Goal: Check status: Check status

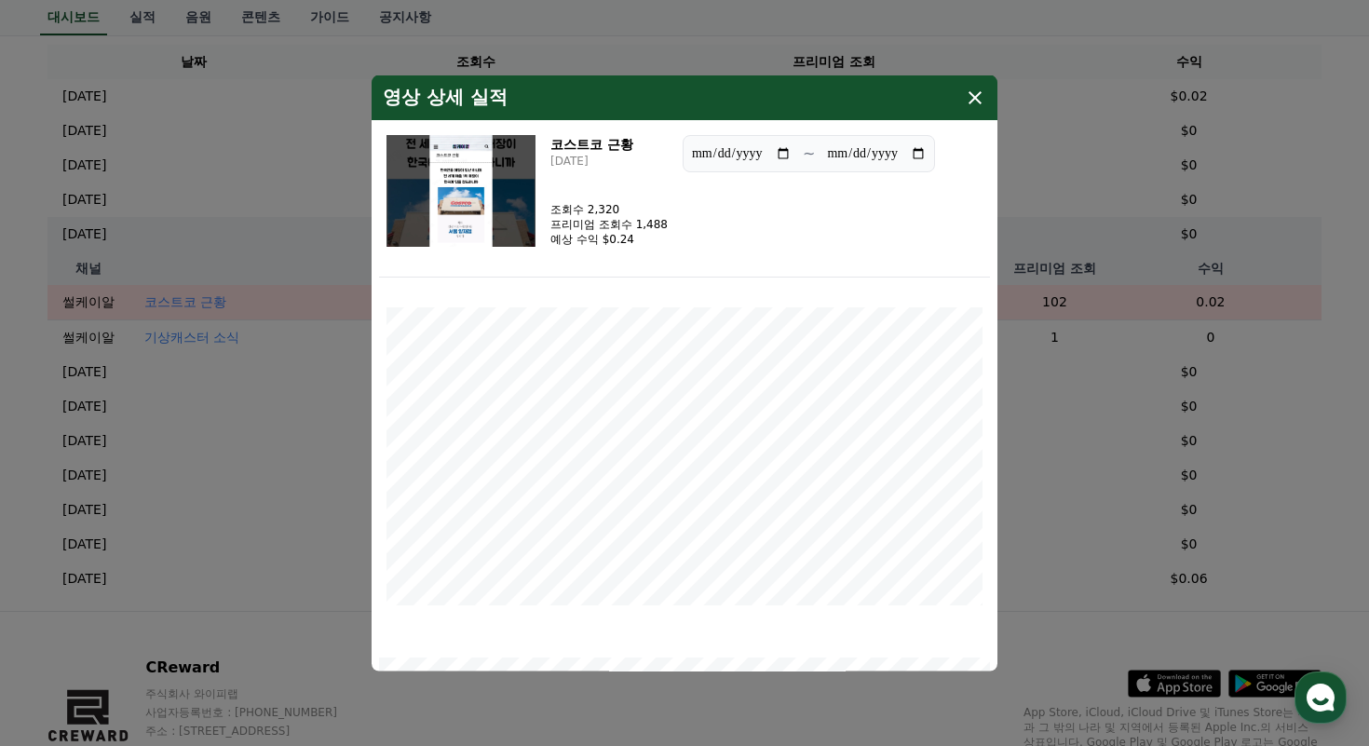
click at [975, 108] on div "영상 상세 실적" at bounding box center [685, 97] width 626 height 45
click at [303, 418] on button "close modal" at bounding box center [684, 373] width 1369 height 746
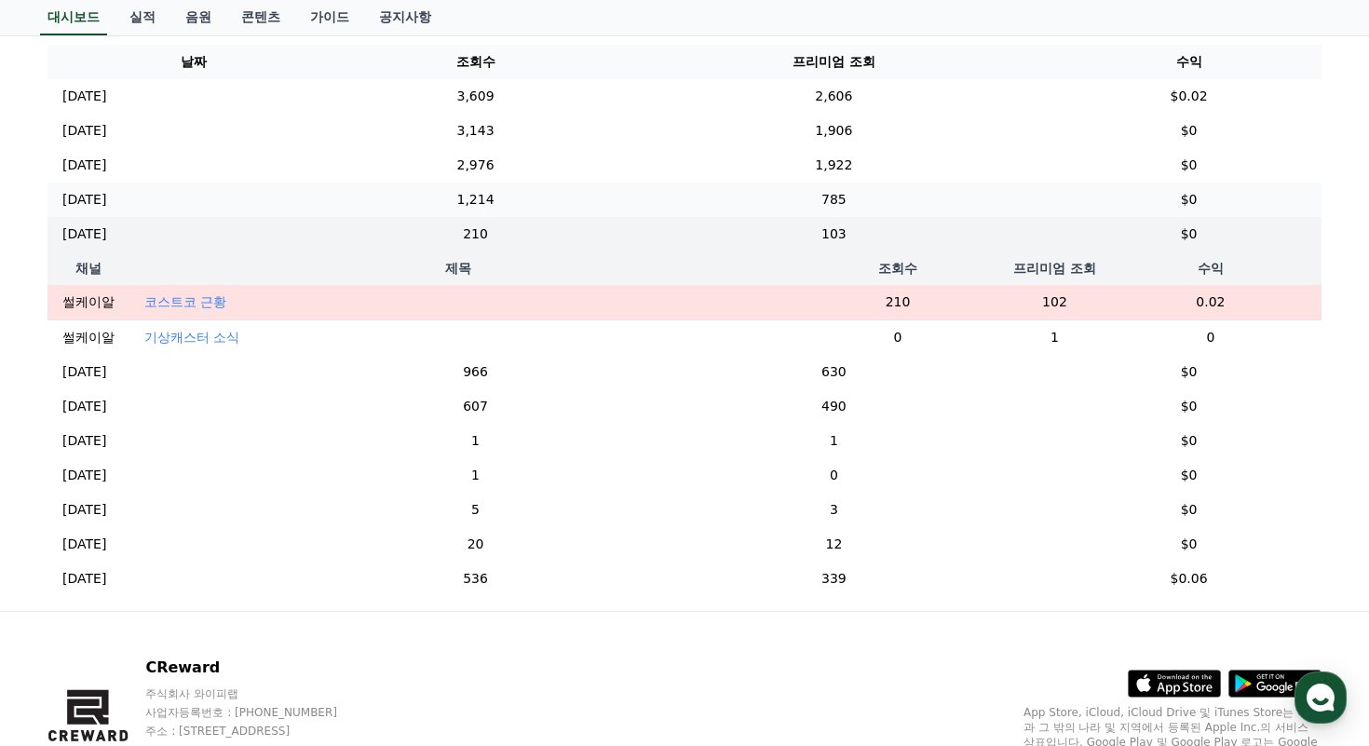
click at [331, 199] on td "[DATE] 10/02" at bounding box center [194, 200] width 292 height 34
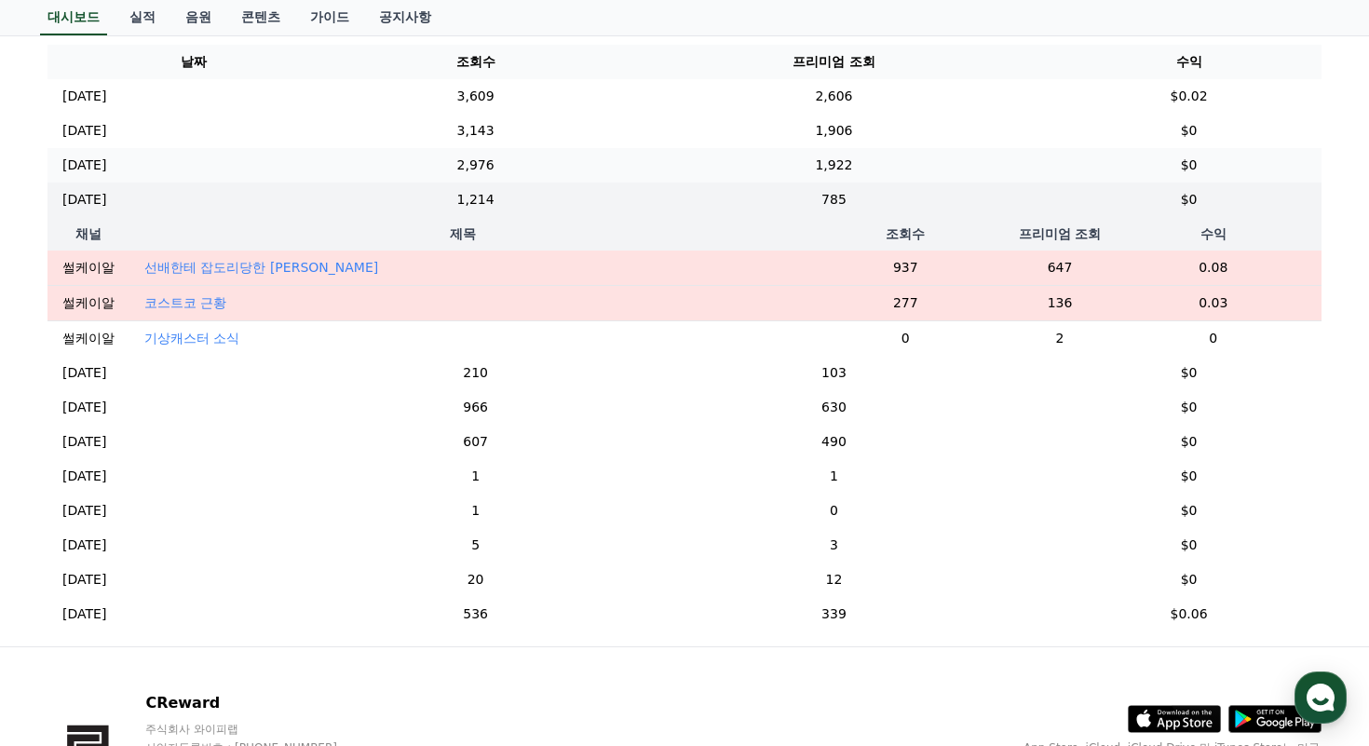
click at [339, 170] on td "[DATE] 10/03" at bounding box center [194, 165] width 292 height 34
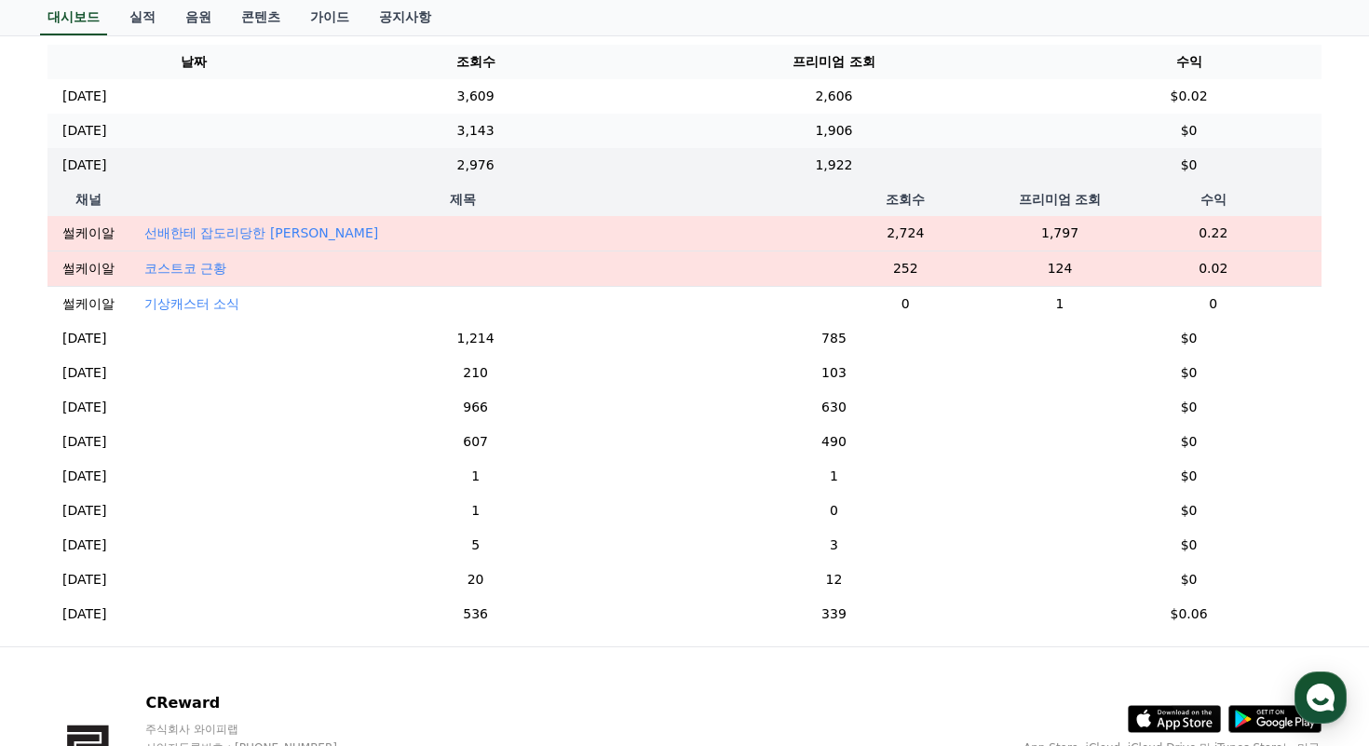
click at [339, 118] on td "[DATE] 10/04" at bounding box center [194, 131] width 292 height 34
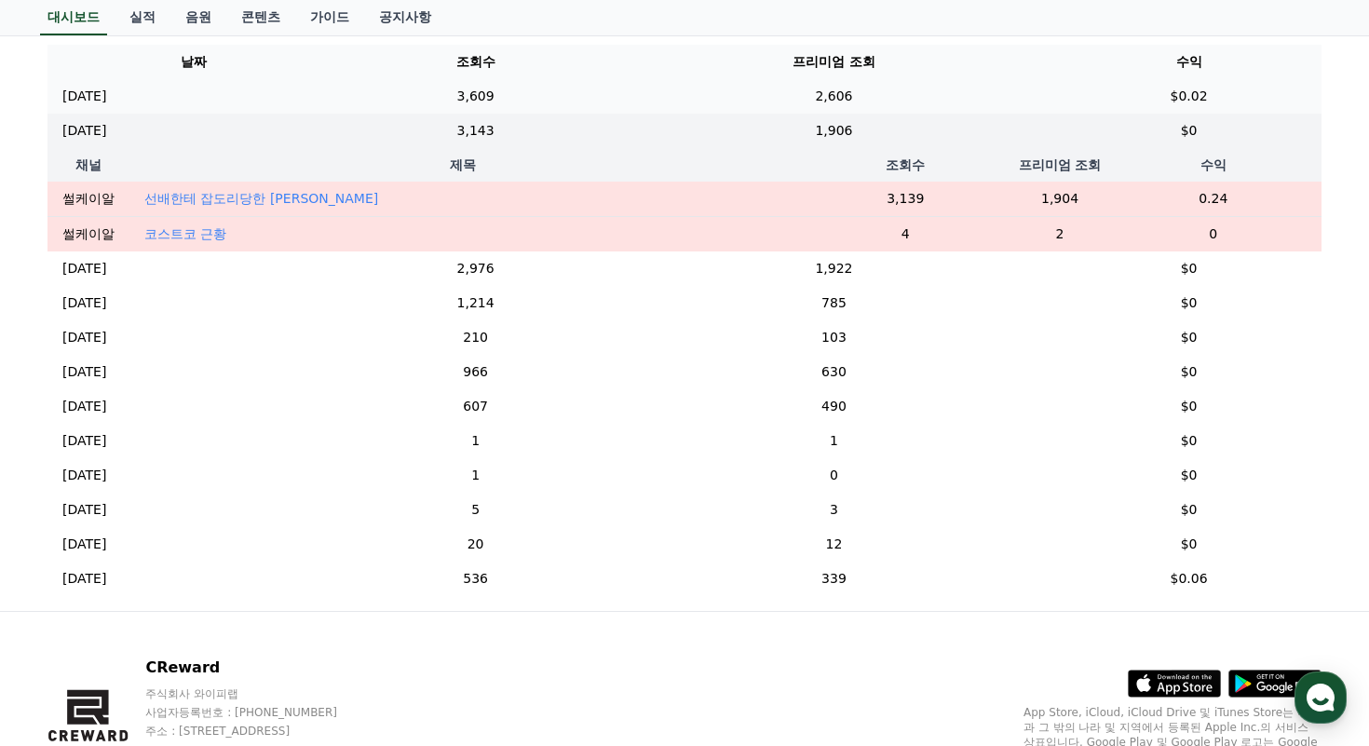
click at [339, 89] on td "[DATE] 10/05" at bounding box center [194, 96] width 292 height 34
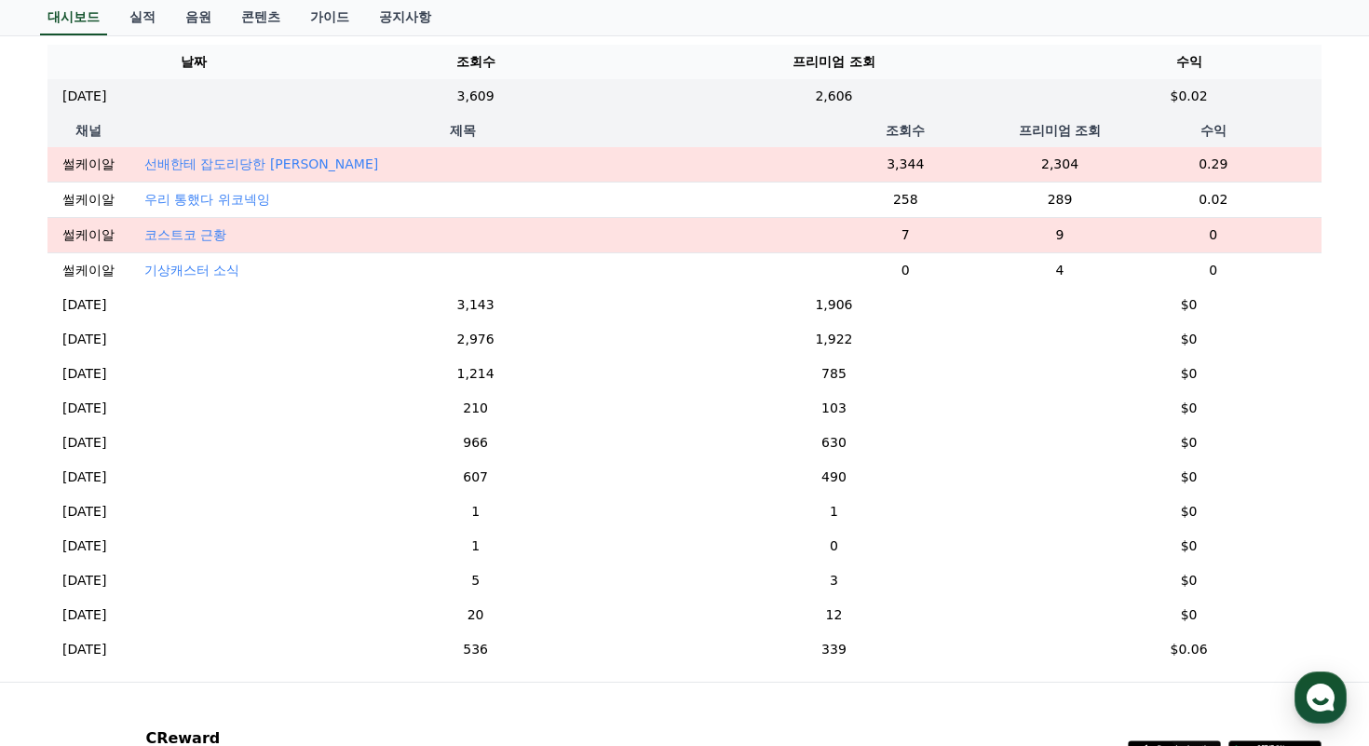
click at [201, 201] on p "우리 통했다 위코넥잉" at bounding box center [207, 199] width 126 height 19
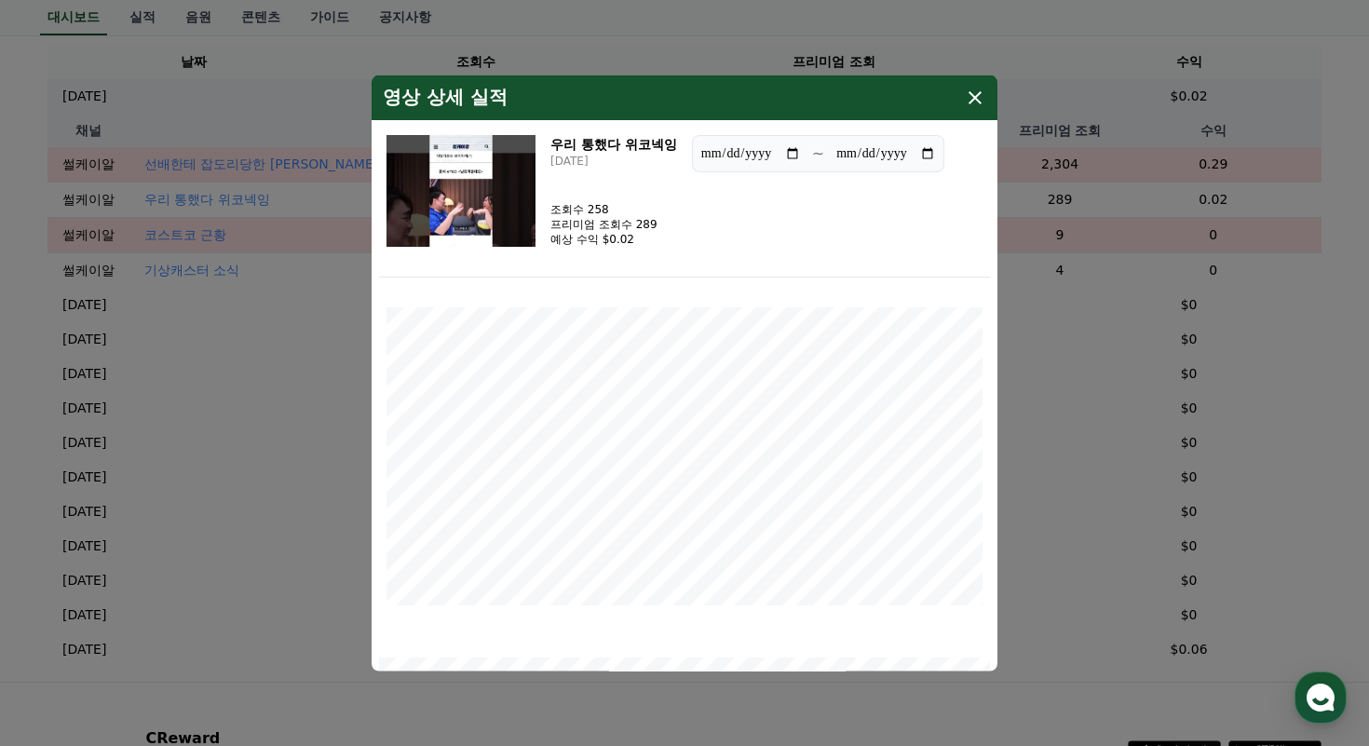
click at [201, 200] on button "close modal" at bounding box center [684, 373] width 1369 height 746
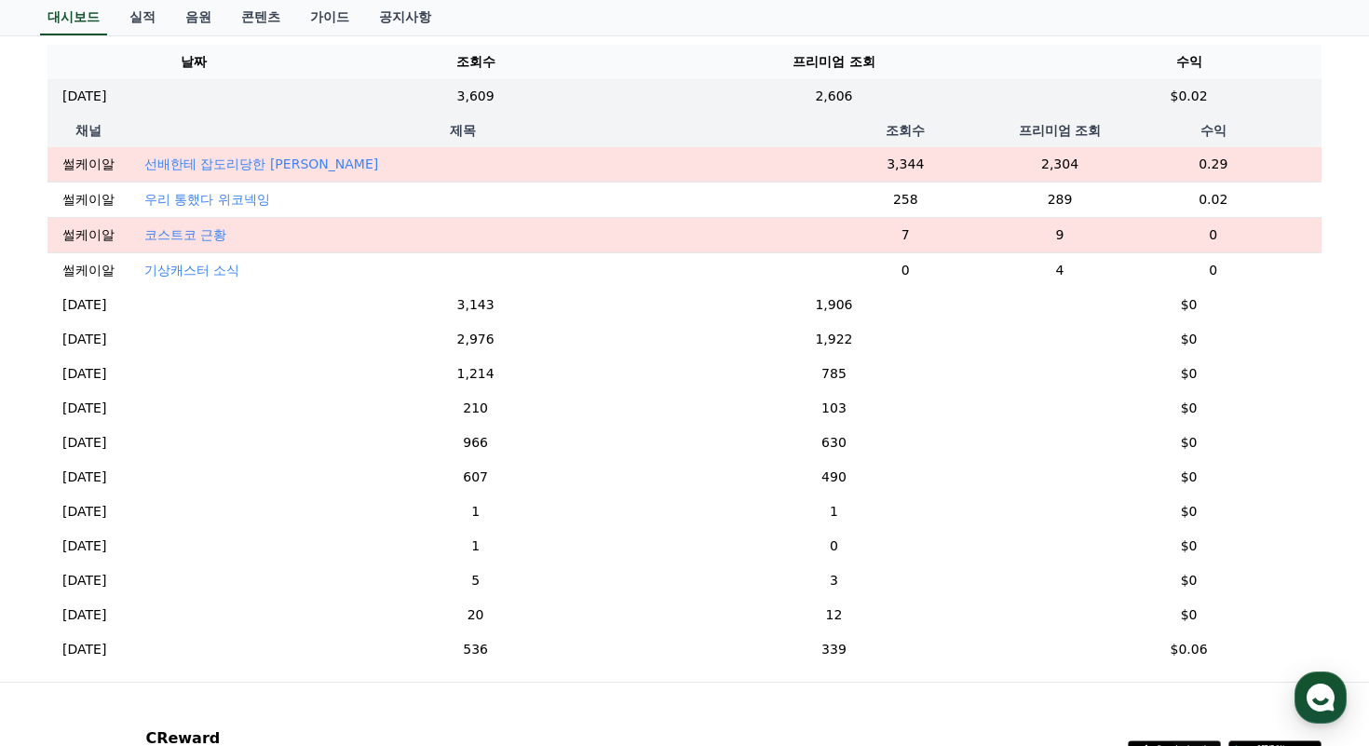
click at [221, 160] on p "선배한테 잡도리당한 [PERSON_NAME]" at bounding box center [261, 164] width 234 height 19
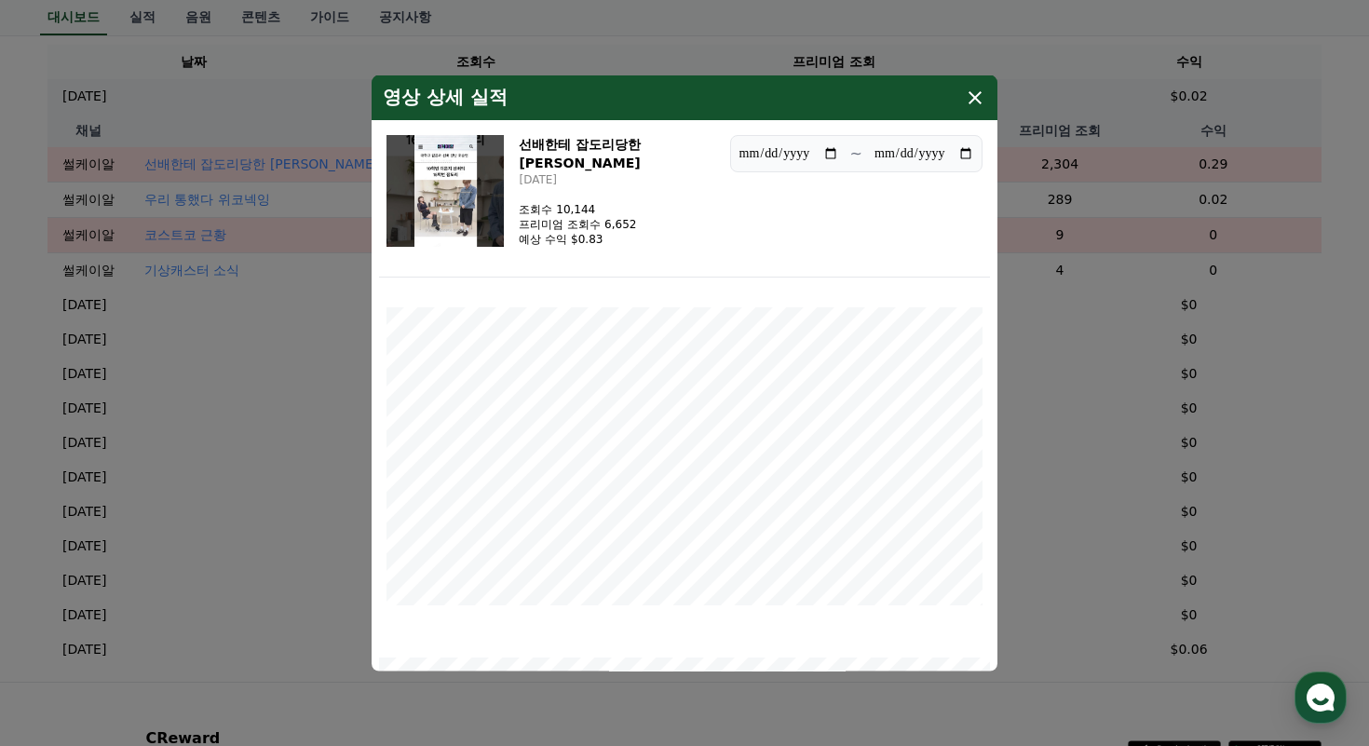
click at [222, 160] on button "close modal" at bounding box center [684, 373] width 1369 height 746
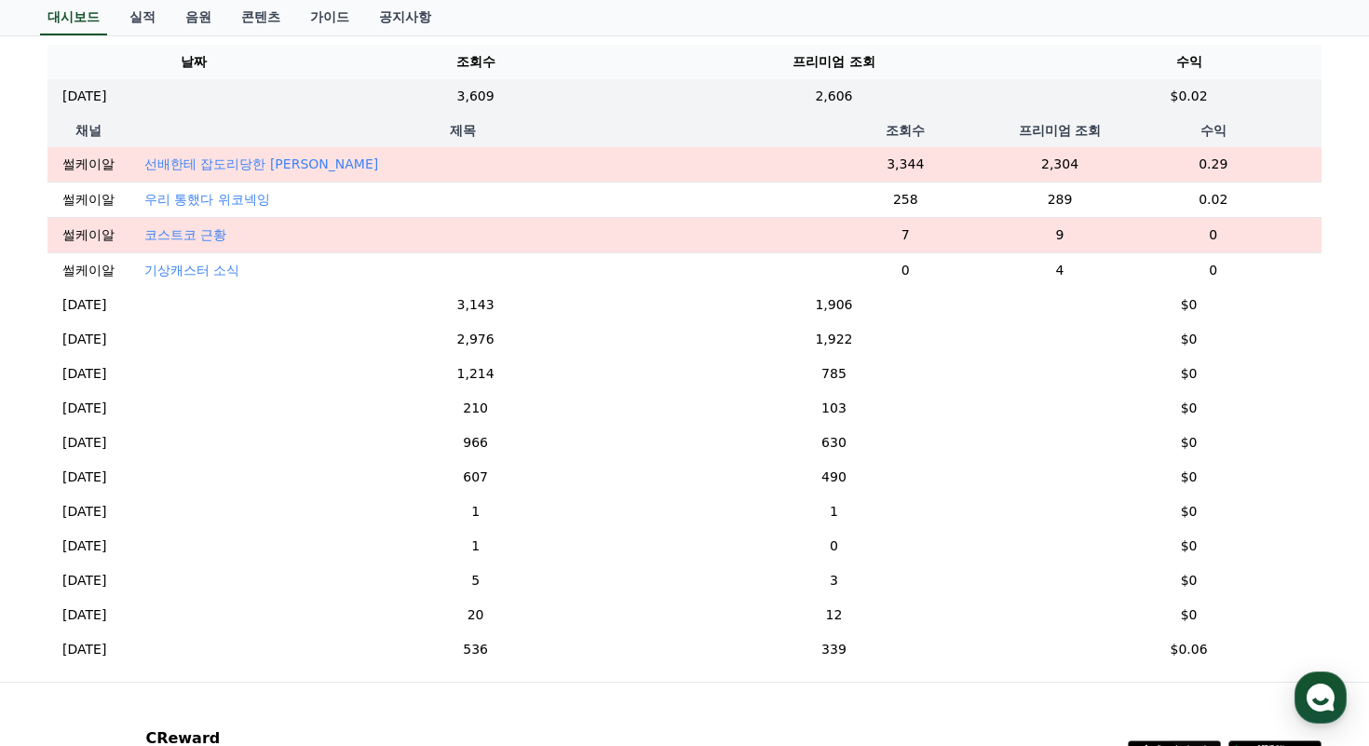
click at [203, 237] on p "코스트코 근황" at bounding box center [185, 234] width 82 height 19
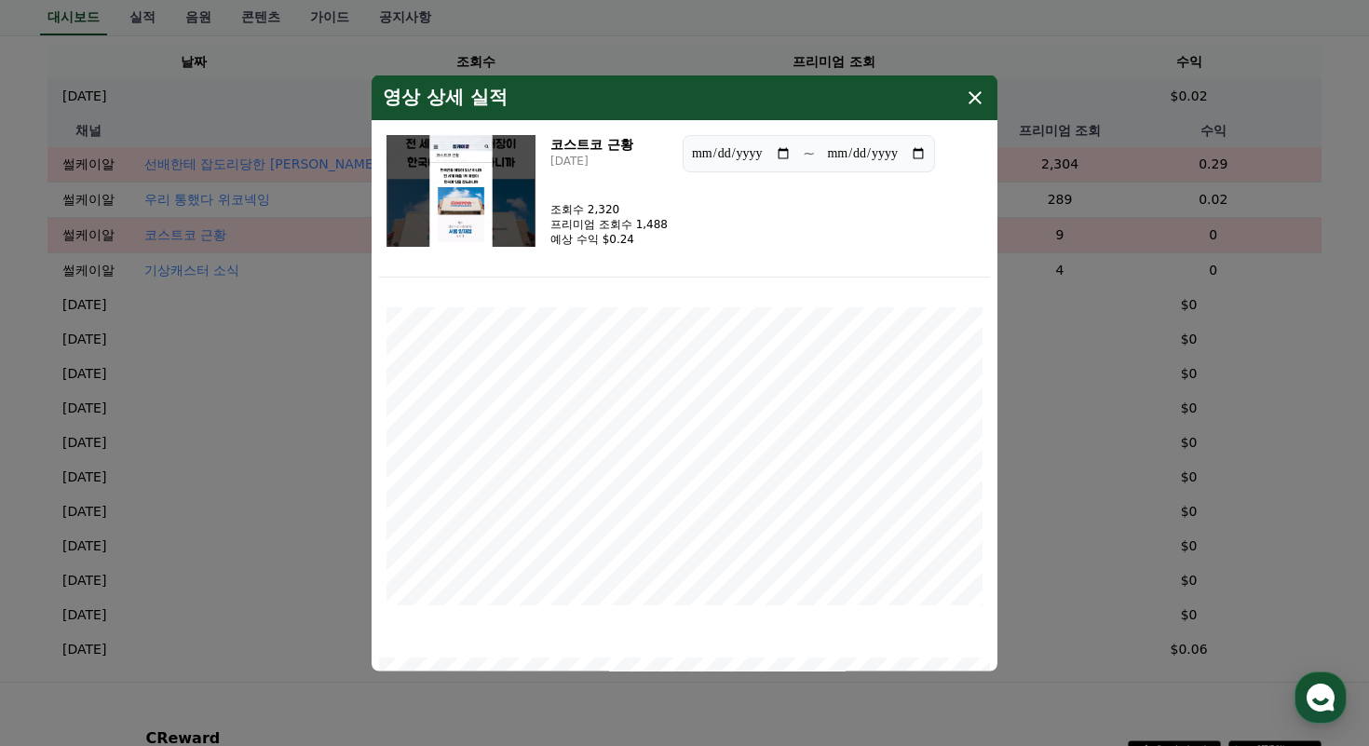
click at [203, 237] on button "close modal" at bounding box center [684, 373] width 1369 height 746
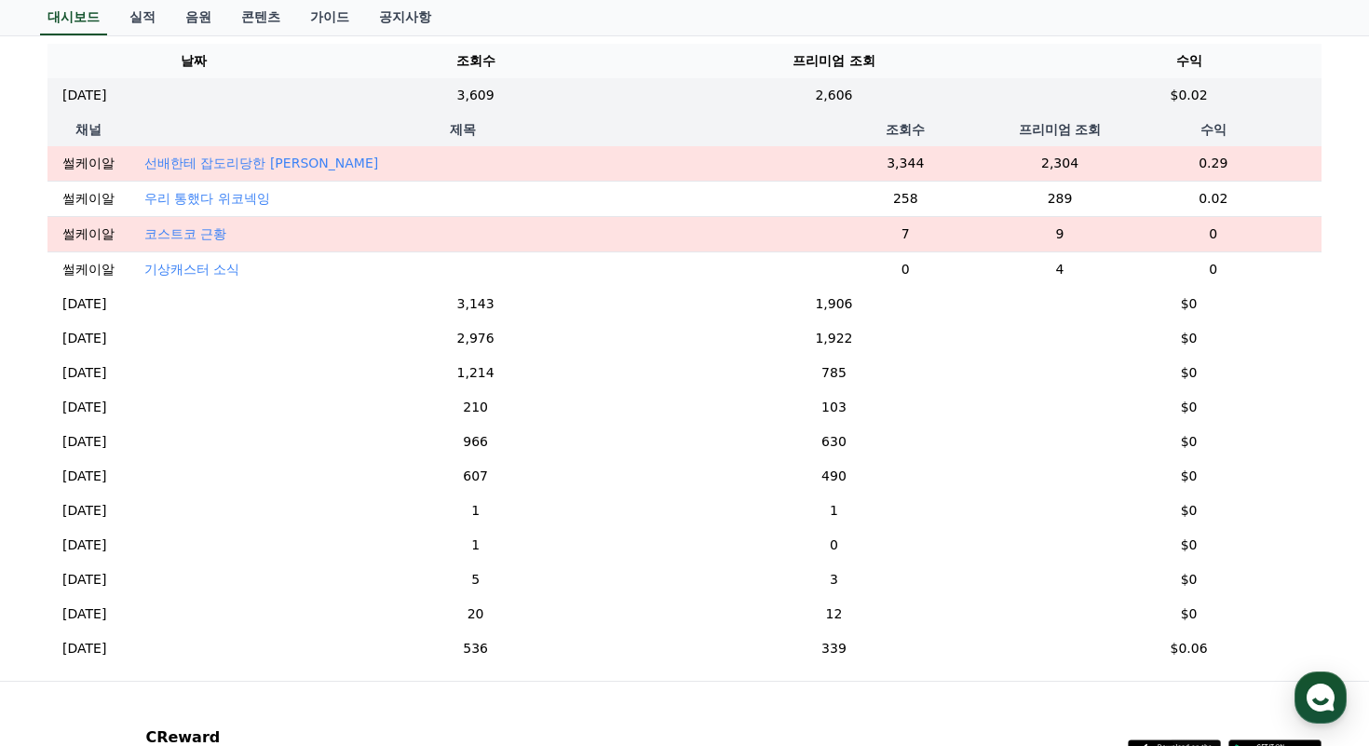
scroll to position [738, 0]
click at [211, 198] on p "우리 통했다 위코넥잉" at bounding box center [207, 197] width 126 height 19
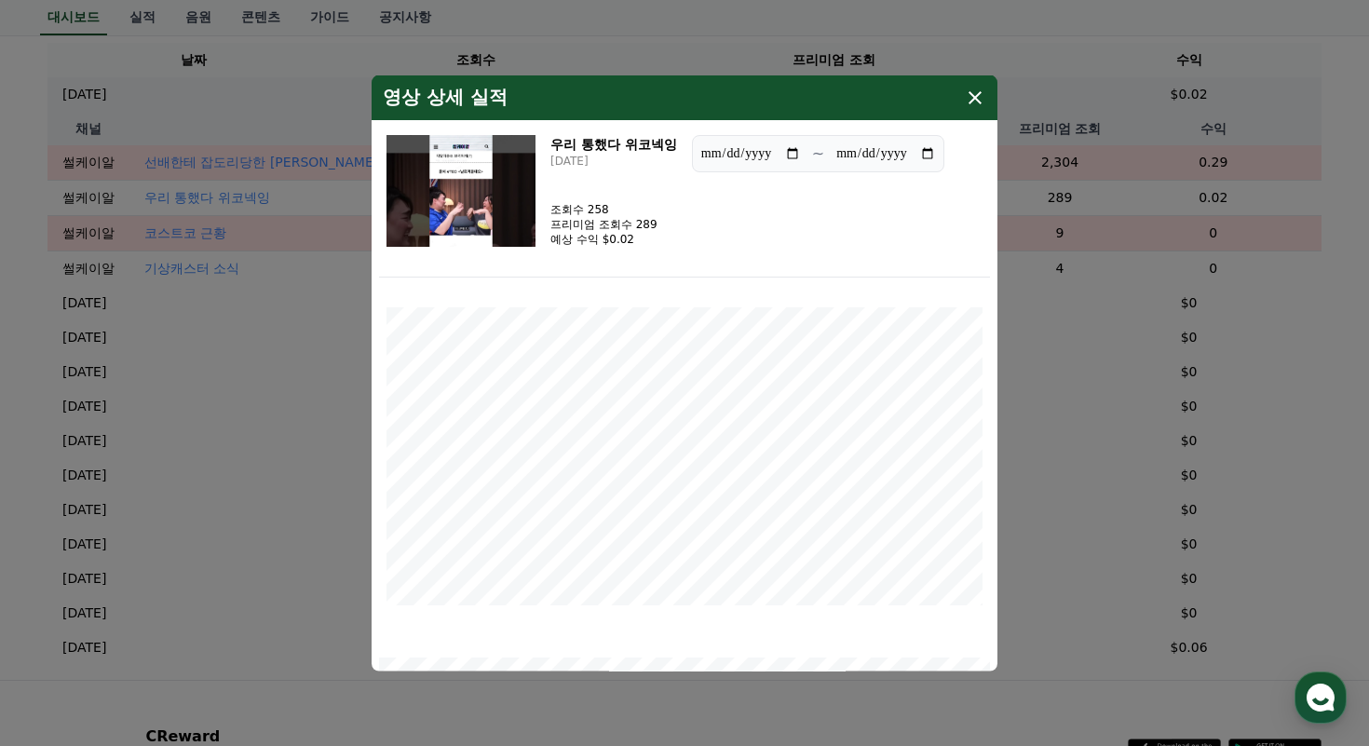
click at [462, 220] on img "modal" at bounding box center [461, 190] width 149 height 112
